Goal: Task Accomplishment & Management: Manage account settings

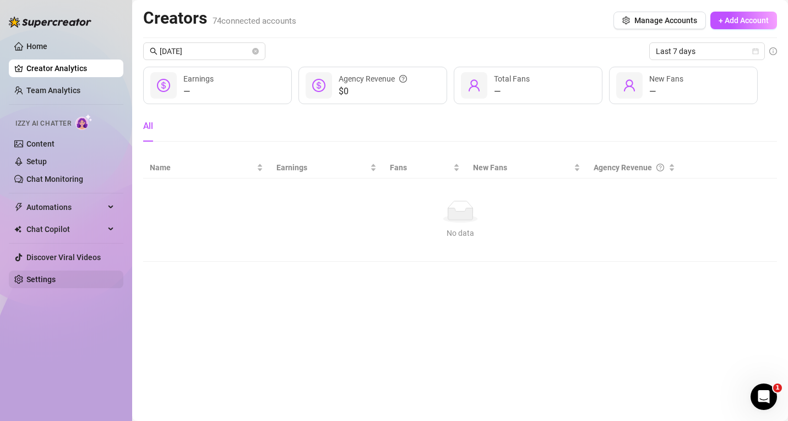
click at [35, 284] on link "Settings" at bounding box center [40, 279] width 29 height 9
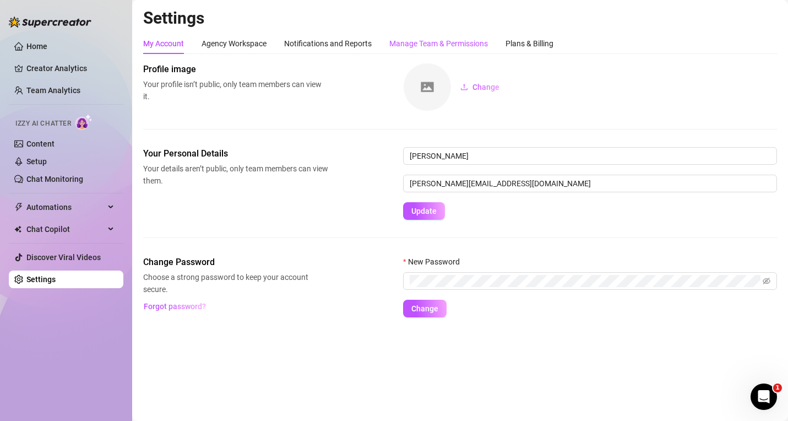
click at [471, 47] on div "Manage Team & Permissions" at bounding box center [438, 43] width 99 height 12
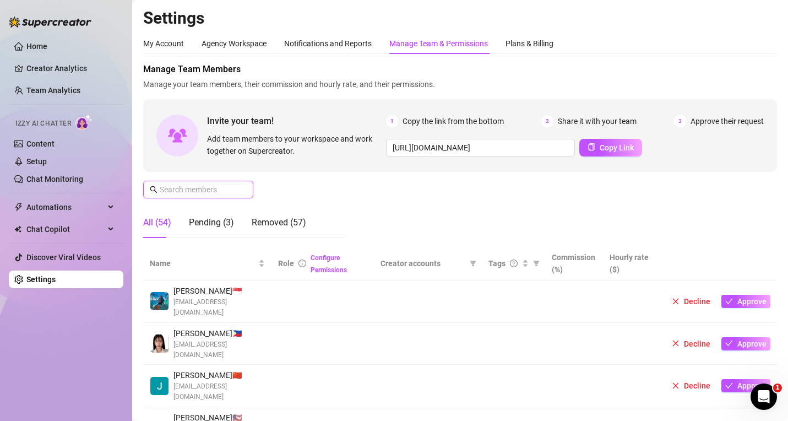
click at [219, 186] on input "text" at bounding box center [199, 189] width 78 height 12
paste input "[EMAIL_ADDRESS][DOMAIN_NAME]"
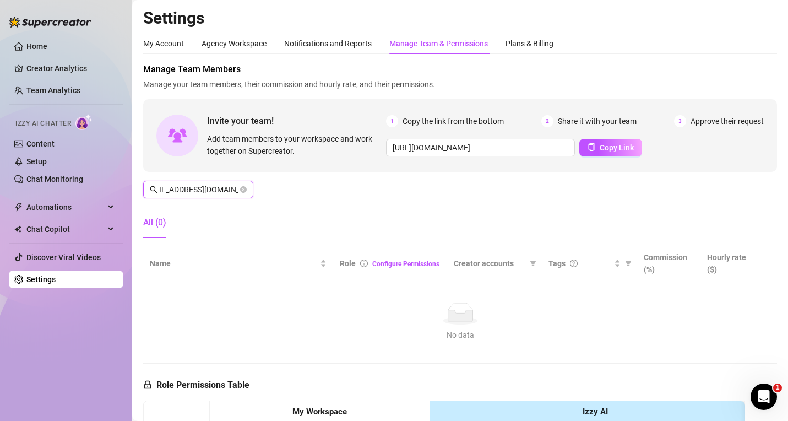
scroll to position [0, 12]
type input "m"
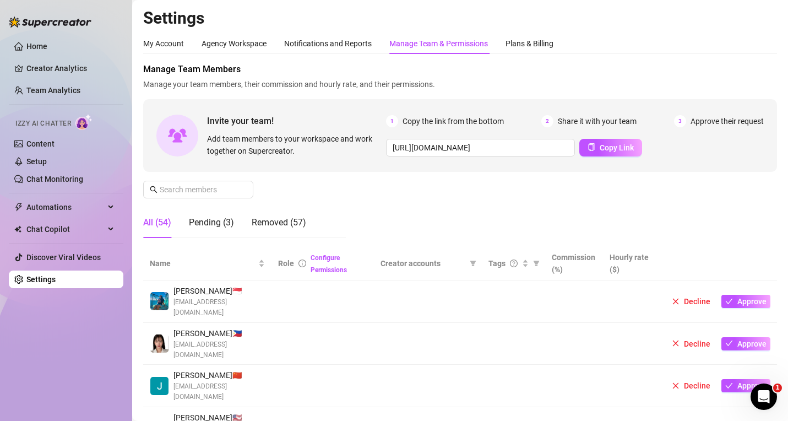
scroll to position [0, 0]
click at [23, 400] on div "Home Creator Analytics Team Analytics Izzy AI Chatter Content Setup Chat Monito…" at bounding box center [66, 205] width 115 height 411
click at [215, 180] on div "Manage Team Members Manage your team members, their commission and hourly rate,…" at bounding box center [460, 155] width 634 height 184
click at [209, 188] on input "text" at bounding box center [199, 189] width 78 height 12
paste input "[EMAIL_ADDRESS][DOMAIN_NAME]"
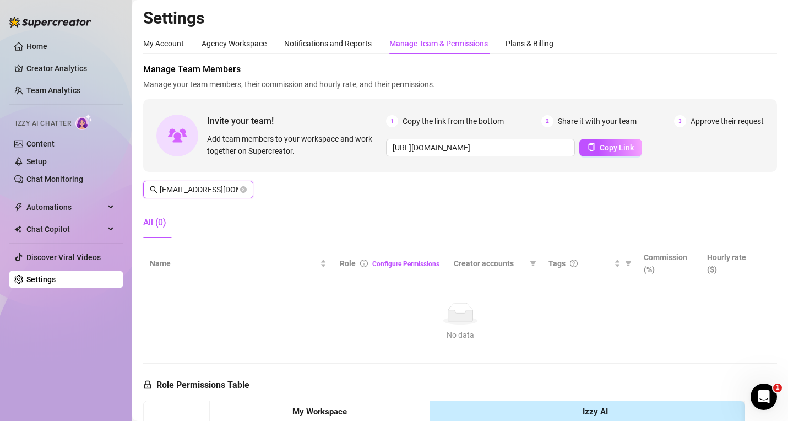
scroll to position [0, 19]
drag, startPoint x: 177, startPoint y: 193, endPoint x: 319, endPoint y: 195, distance: 142.6
click at [319, 195] on div "Manage Team Members Manage your team members, their commission and hourly rate,…" at bounding box center [460, 155] width 634 height 184
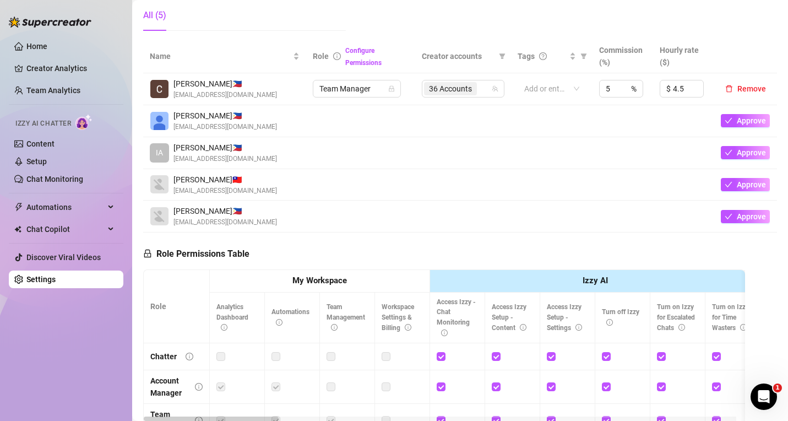
scroll to position [220, 0]
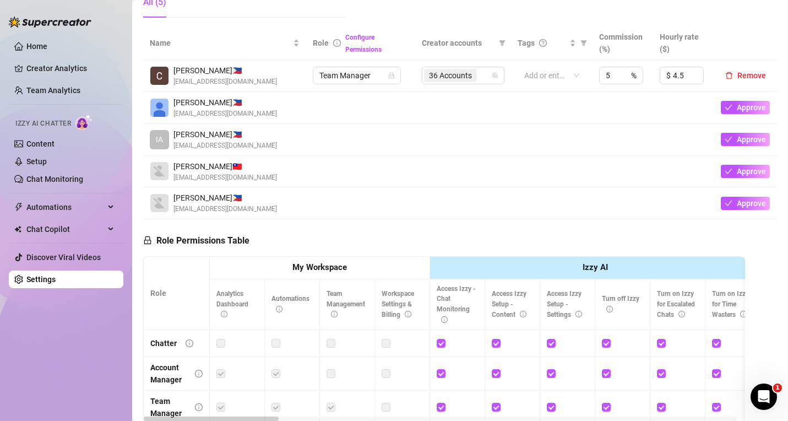
type input "mi"
